Goal: Transaction & Acquisition: Book appointment/travel/reservation

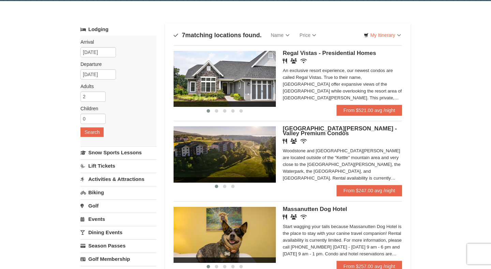
scroll to position [12, 0]
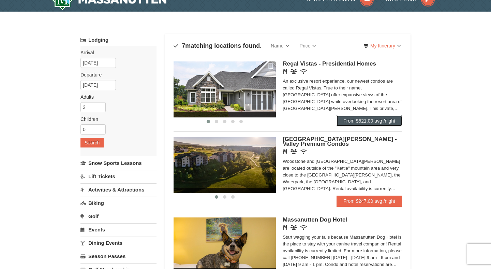
click at [359, 119] on link "From $521.00 avg /night" at bounding box center [369, 120] width 65 height 11
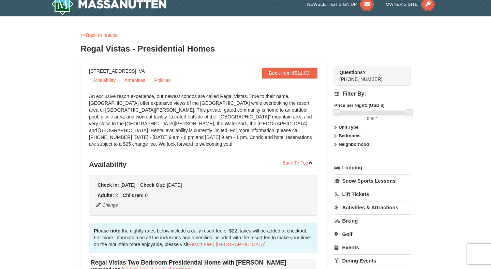
scroll to position [4, 0]
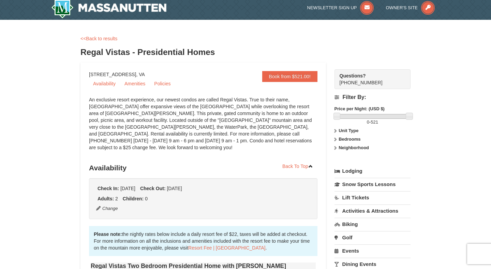
click at [335, 140] on icon at bounding box center [335, 139] width 5 height 5
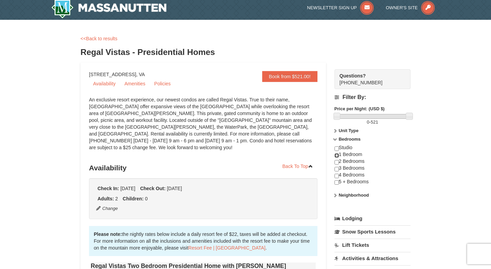
click at [338, 156] on input "checkbox" at bounding box center [337, 155] width 4 height 4
checkbox input "true"
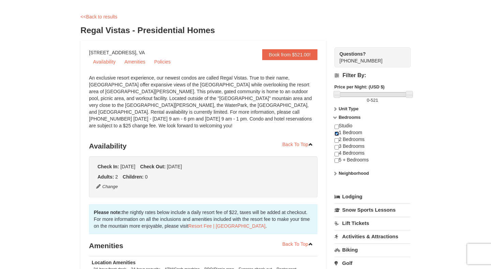
scroll to position [32, 0]
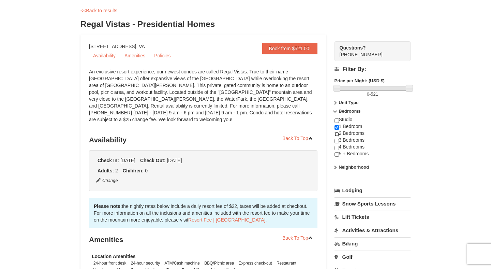
click at [337, 134] on input "checkbox" at bounding box center [337, 134] width 4 height 4
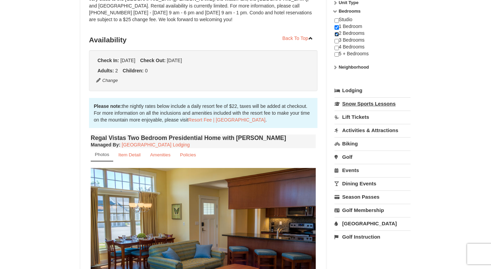
scroll to position [132, 0]
click at [337, 35] on input "checkbox" at bounding box center [337, 34] width 4 height 4
checkbox input "false"
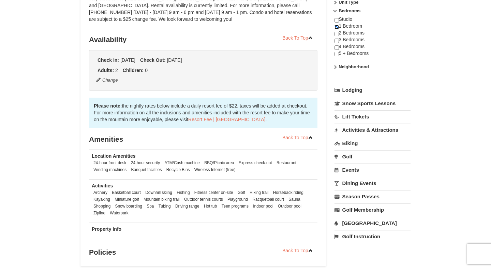
click at [337, 29] on input "checkbox" at bounding box center [337, 27] width 4 height 4
checkbox input "false"
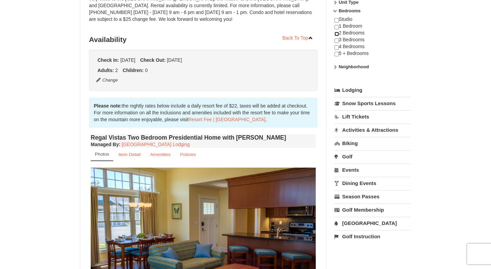
click at [337, 35] on input "checkbox" at bounding box center [337, 34] width 4 height 4
checkbox input "true"
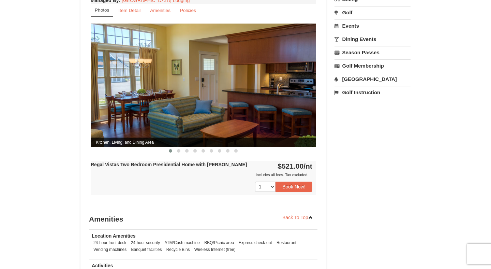
scroll to position [277, 0]
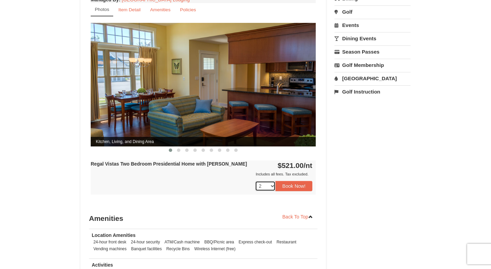
click option "2" at bounding box center [0, 0] width 0 height 0
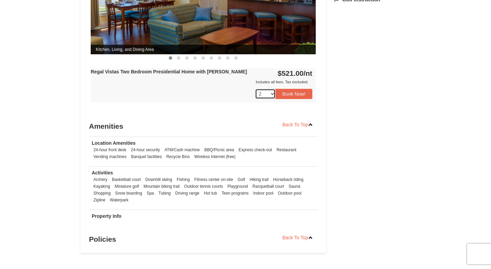
scroll to position [373, 0]
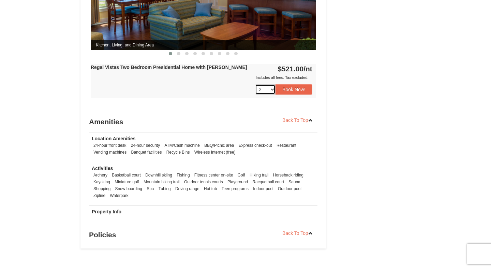
select select "1"
click option "1" at bounding box center [0, 0] width 0 height 0
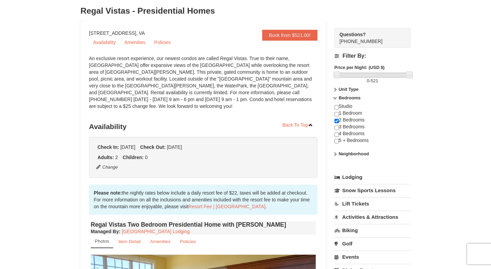
scroll to position [47, 0]
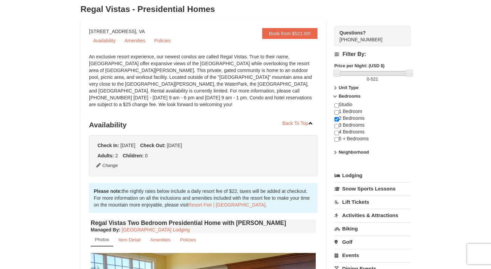
click at [335, 153] on icon at bounding box center [335, 152] width 5 height 5
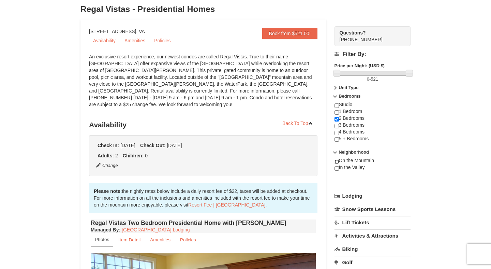
click at [337, 162] on input "checkbox" at bounding box center [337, 161] width 4 height 4
checkbox input "true"
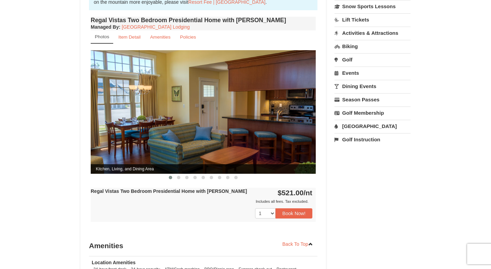
scroll to position [251, 0]
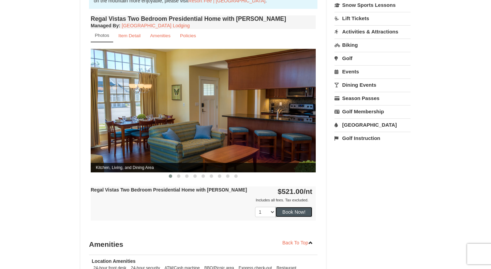
click at [295, 207] on button "Book Now!" at bounding box center [294, 212] width 37 height 10
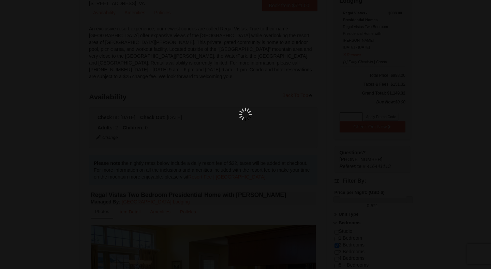
scroll to position [67, 0]
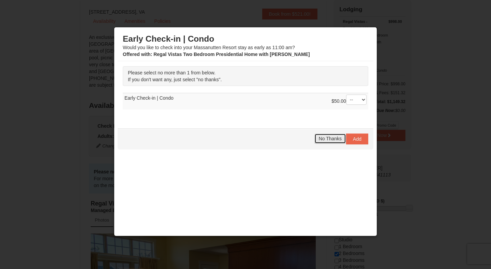
click at [332, 139] on span "No Thanks" at bounding box center [330, 138] width 23 height 5
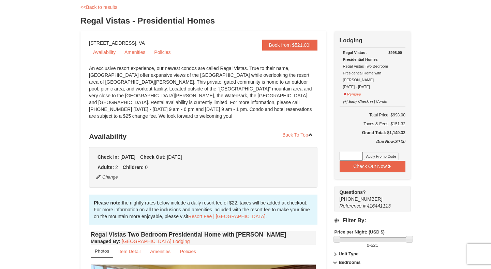
scroll to position [0, 0]
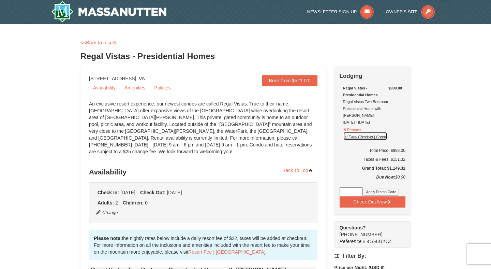
click at [346, 132] on button "[+] Early Check-in | Condo" at bounding box center [365, 136] width 45 height 9
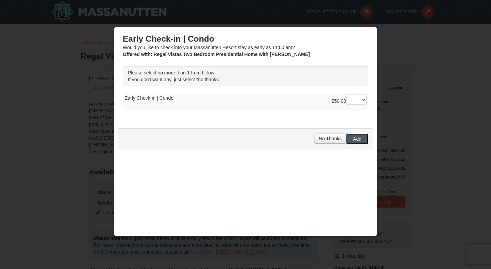
click at [354, 138] on span "Add" at bounding box center [357, 138] width 9 height 5
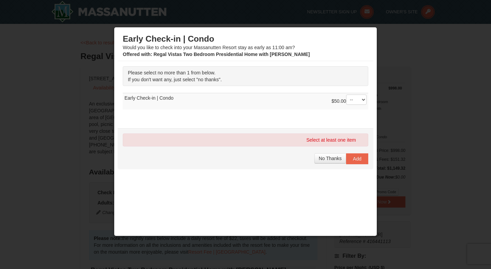
click at [157, 100] on td "$50.00 -- 01 Early Check-in | Condo" at bounding box center [246, 101] width 246 height 17
select select "1"
click option "01" at bounding box center [0, 0] width 0 height 0
click at [364, 158] on button "Add" at bounding box center [357, 158] width 22 height 11
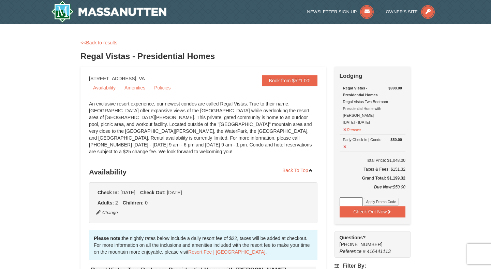
click at [99, 43] on link "<<Back to results" at bounding box center [98, 42] width 37 height 5
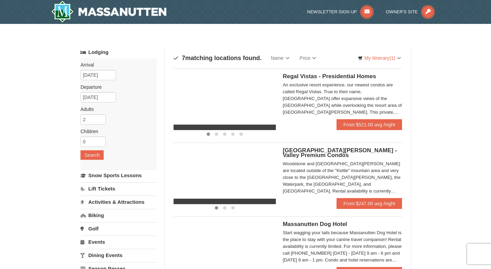
scroll to position [12, 0]
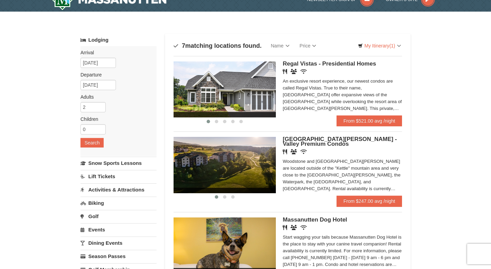
click at [231, 160] on img at bounding box center [225, 165] width 102 height 56
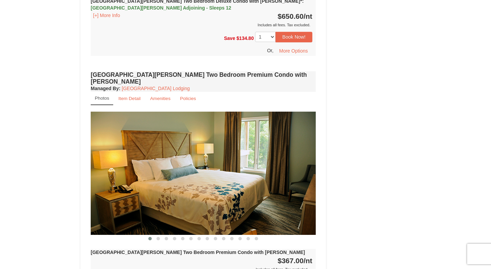
scroll to position [1333, 0]
